Goal: Contribute content: Add original content to the website for others to see

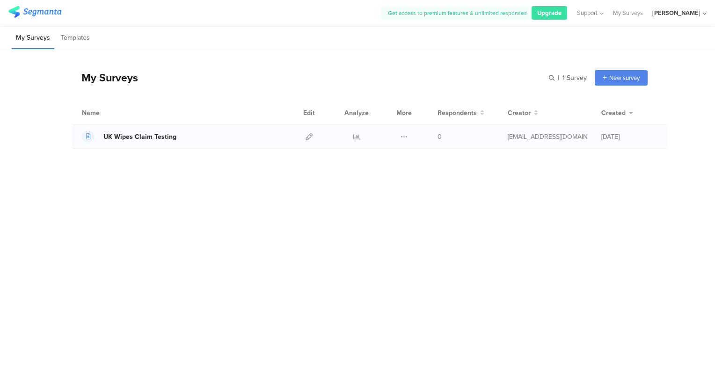
click at [124, 138] on div "UK Wipes Claim Testing" at bounding box center [139, 137] width 73 height 10
click at [309, 135] on icon at bounding box center [309, 136] width 7 height 7
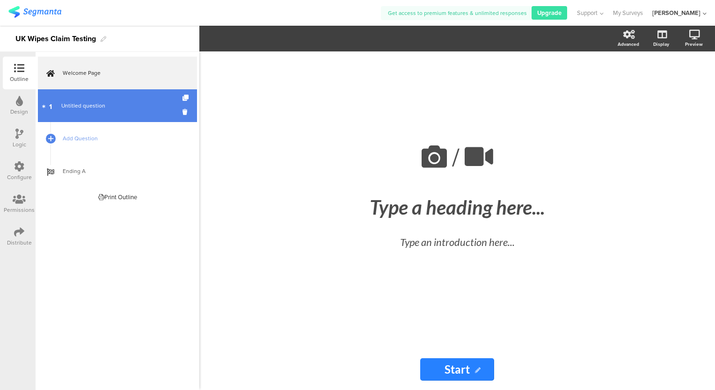
click at [82, 102] on span "Untitled question" at bounding box center [83, 106] width 44 height 8
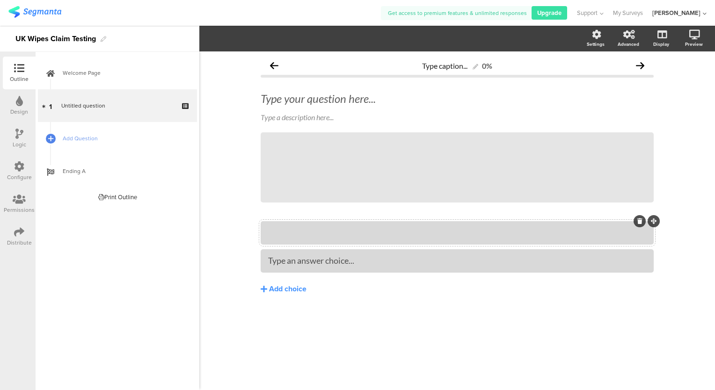
click at [397, 233] on div at bounding box center [457, 232] width 378 height 11
click at [356, 103] on div "Type your question here..." at bounding box center [457, 98] width 398 height 19
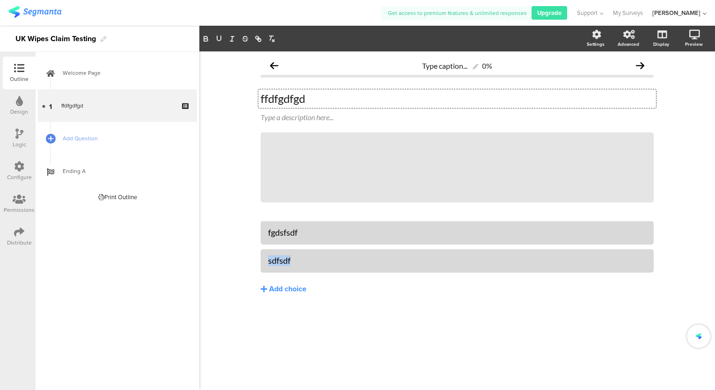
drag, startPoint x: 315, startPoint y: 258, endPoint x: 208, endPoint y: 253, distance: 106.4
click at [208, 253] on div "Type caption... 0% ffdfgdfgd ffdfgdfgd ffdfgdfgd Type a description here... /" at bounding box center [457, 220] width 516 height 339
drag, startPoint x: 321, startPoint y: 100, endPoint x: 228, endPoint y: 96, distance: 92.3
click at [228, 96] on div "Type caption... 0% ffdfgdfgd ffdfgdfgd ffdfgdfgd Type a description here... /" at bounding box center [457, 220] width 516 height 339
click at [346, 100] on p at bounding box center [457, 99] width 393 height 14
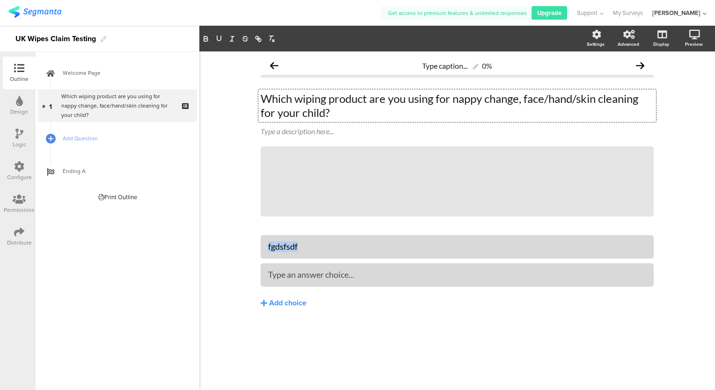
drag, startPoint x: 311, startPoint y: 250, endPoint x: 218, endPoint y: 237, distance: 94.0
click at [218, 237] on div "Type caption... 0% Which wiping product are you using for nappy change, face/ha…" at bounding box center [457, 220] width 516 height 339
drag, startPoint x: 308, startPoint y: 275, endPoint x: 309, endPoint y: 260, distance: 15.5
click at [297, 306] on div "Add choice" at bounding box center [287, 304] width 37 height 10
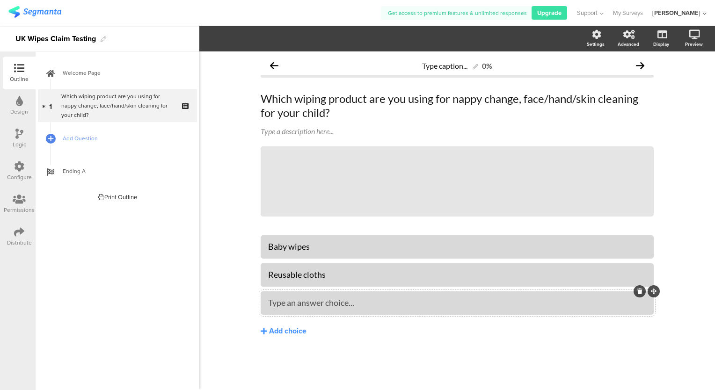
click at [285, 307] on div "Type an answer choice..." at bounding box center [457, 303] width 378 height 11
click at [285, 327] on div "Add choice" at bounding box center [287, 332] width 37 height 10
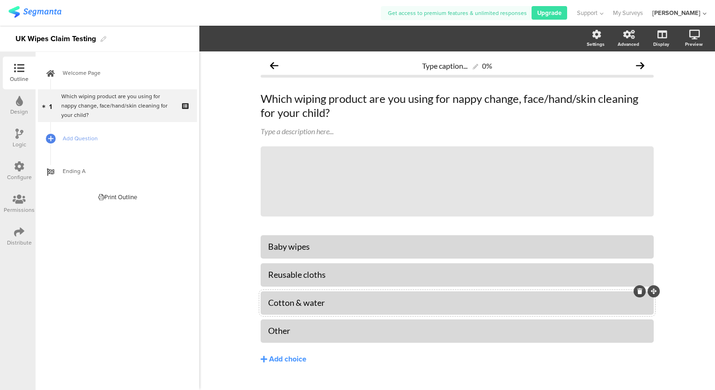
drag, startPoint x: 629, startPoint y: 308, endPoint x: 348, endPoint y: 309, distance: 280.8
click at [348, 309] on div "Cotton & water" at bounding box center [457, 302] width 378 height 15
click at [219, 209] on div "Type caption... 0% Which wiping product are you using for nappy change, face/ha…" at bounding box center [457, 229] width 516 height 357
click at [12, 136] on div "Logic" at bounding box center [19, 138] width 33 height 33
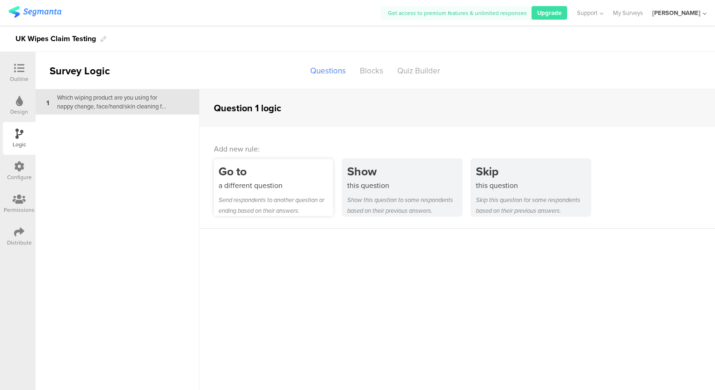
click at [266, 168] on div "Go to" at bounding box center [276, 171] width 115 height 17
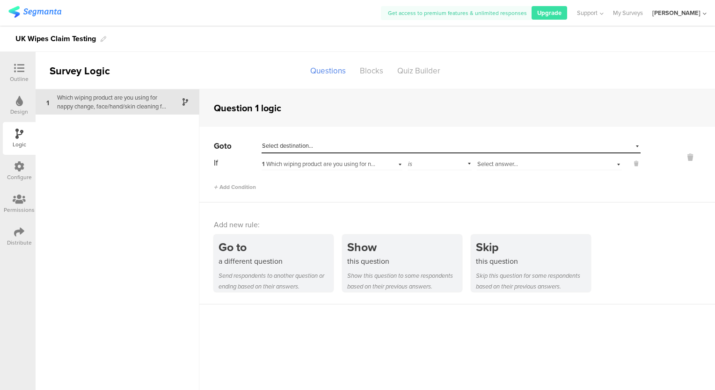
click at [487, 163] on span "Select answer..." at bounding box center [497, 164] width 41 height 9
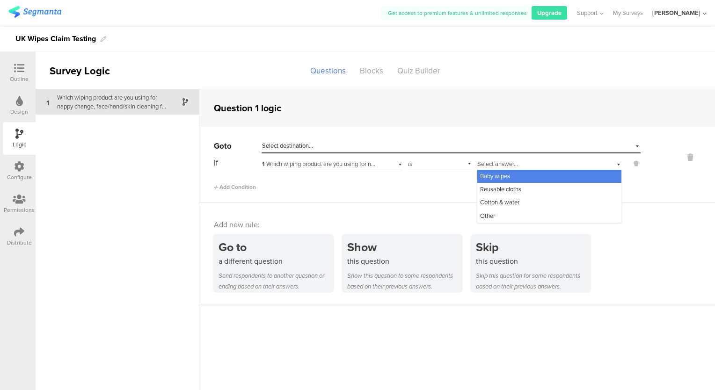
click at [442, 163] on div "is" at bounding box center [440, 163] width 64 height 15
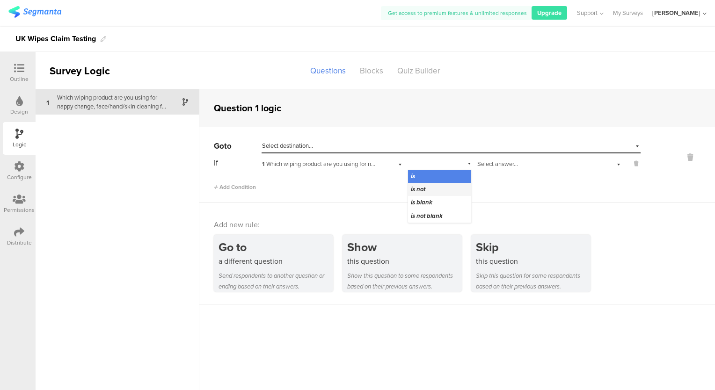
click at [439, 187] on div "is not" at bounding box center [439, 189] width 63 height 13
click at [498, 168] on span "Select answer..." at bounding box center [497, 164] width 41 height 9
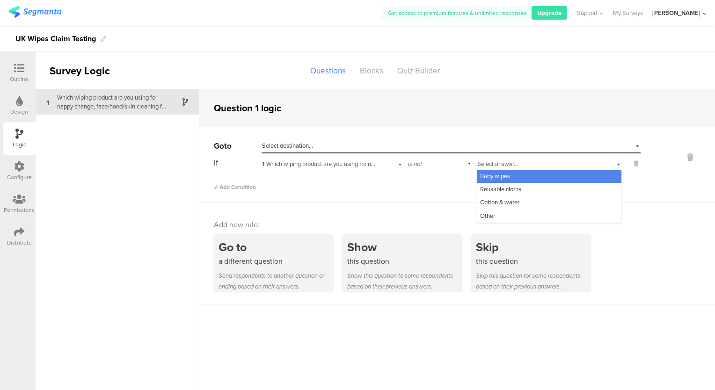
click at [510, 175] on span "Baby wipes" at bounding box center [495, 176] width 30 height 9
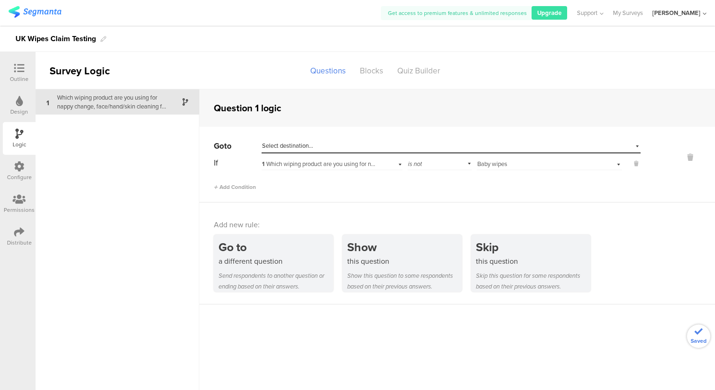
click at [342, 147] on div "Select destination..." at bounding box center [408, 146] width 292 height 8
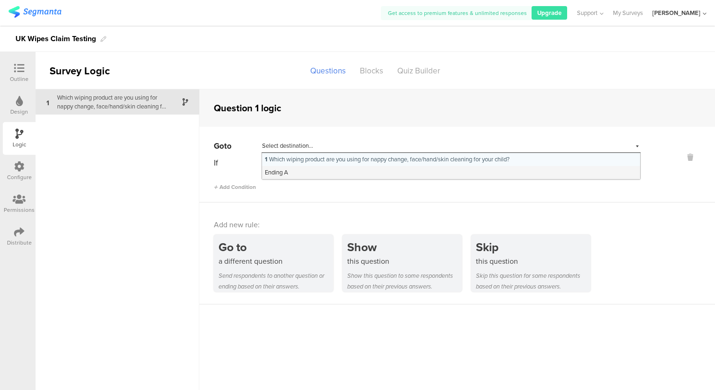
click at [327, 171] on div "Ending A" at bounding box center [451, 172] width 378 height 13
